Goal: Task Accomplishment & Management: Complete application form

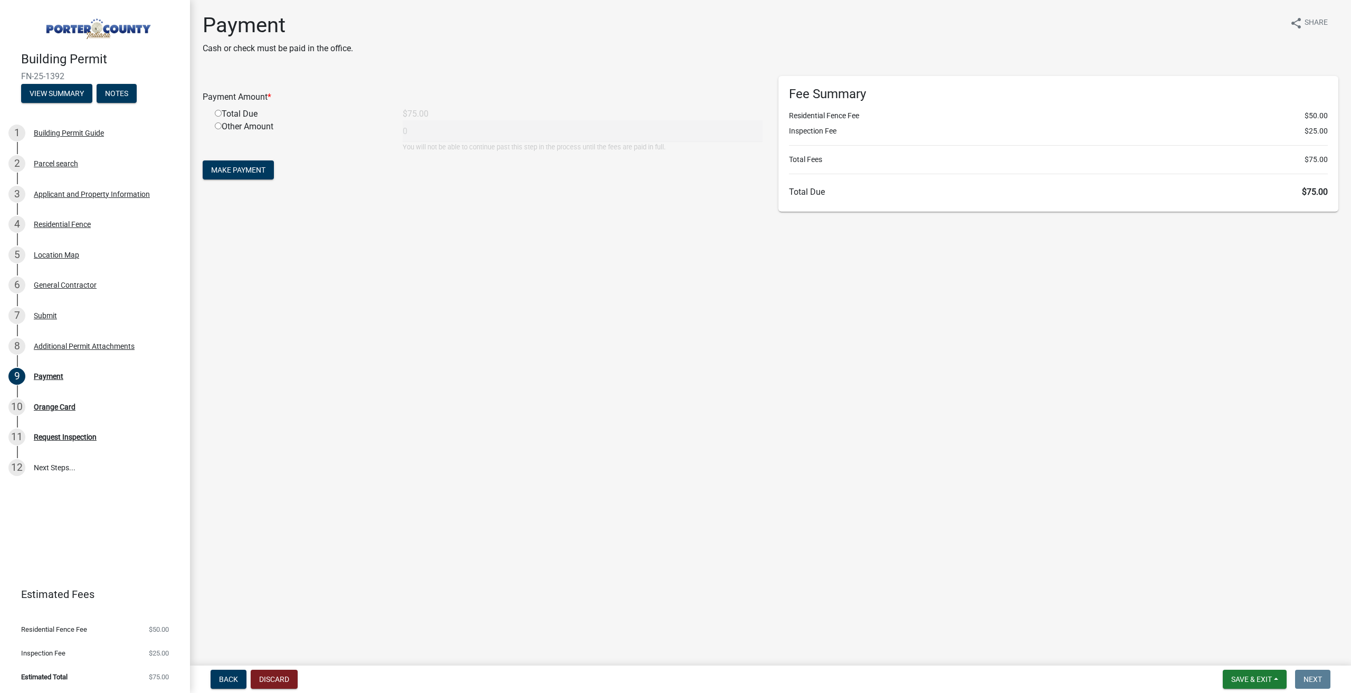
click at [240, 117] on div "Total Due" at bounding box center [301, 114] width 188 height 13
click at [219, 113] on input "radio" at bounding box center [218, 113] width 7 height 7
radio input "true"
type input "75"
click at [229, 166] on span "Make Payment" at bounding box center [238, 170] width 54 height 8
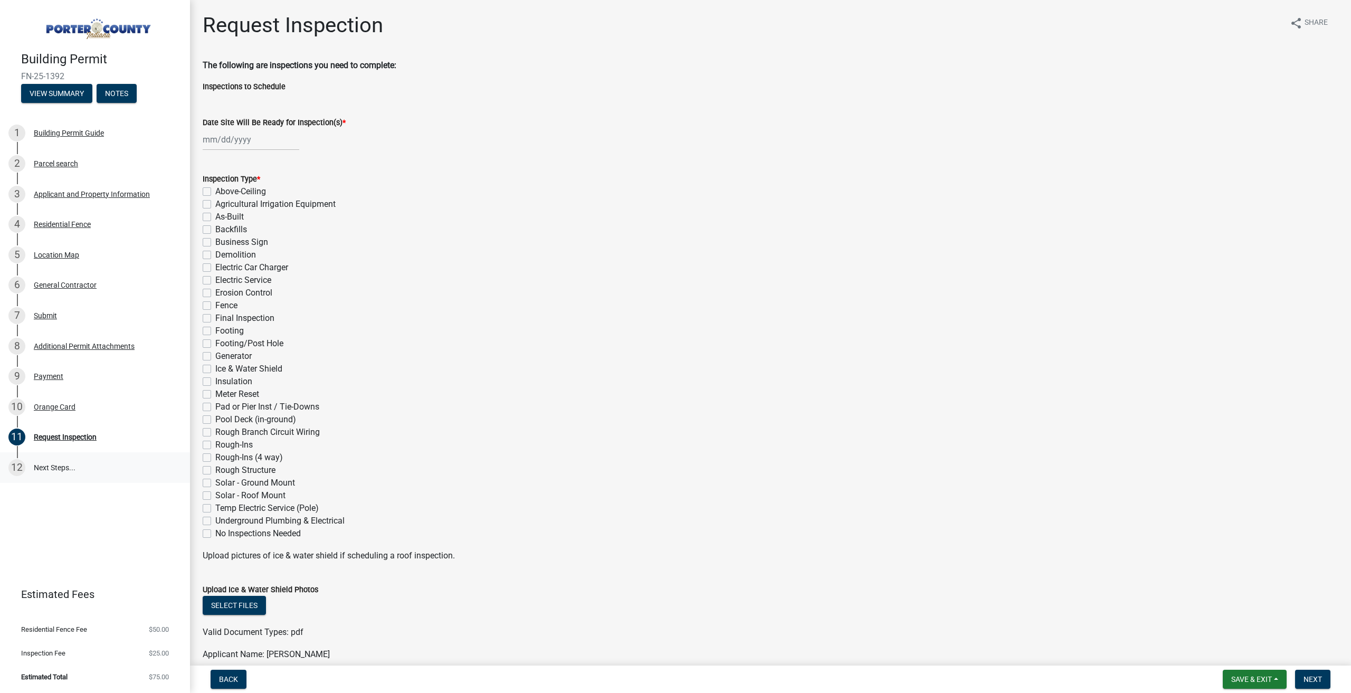
click at [70, 473] on link "12 Next Steps..." at bounding box center [95, 467] width 190 height 31
